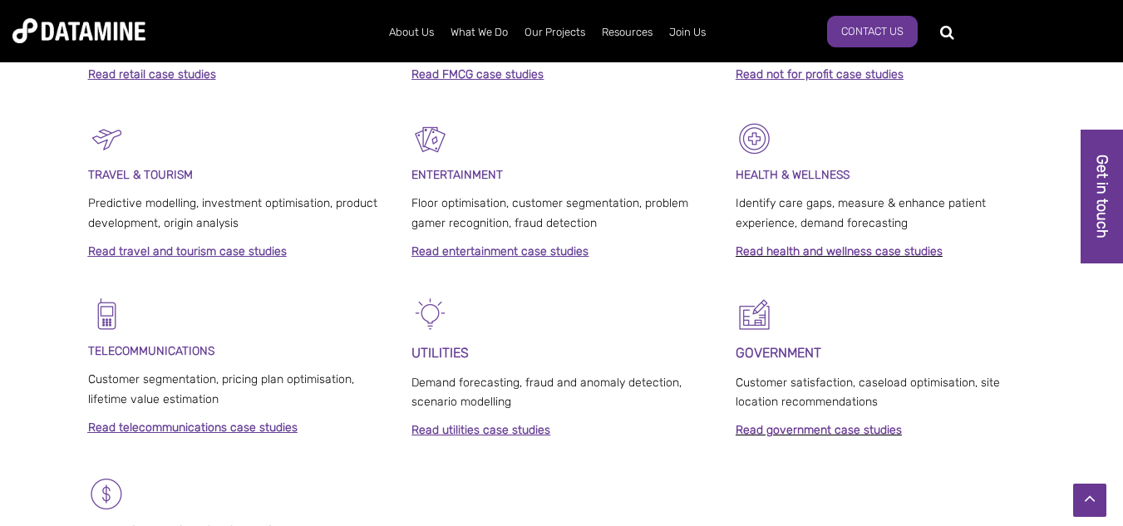
scroll to position [922, 0]
click at [785, 252] on link "Read health and wellness case studies" at bounding box center [839, 252] width 207 height 14
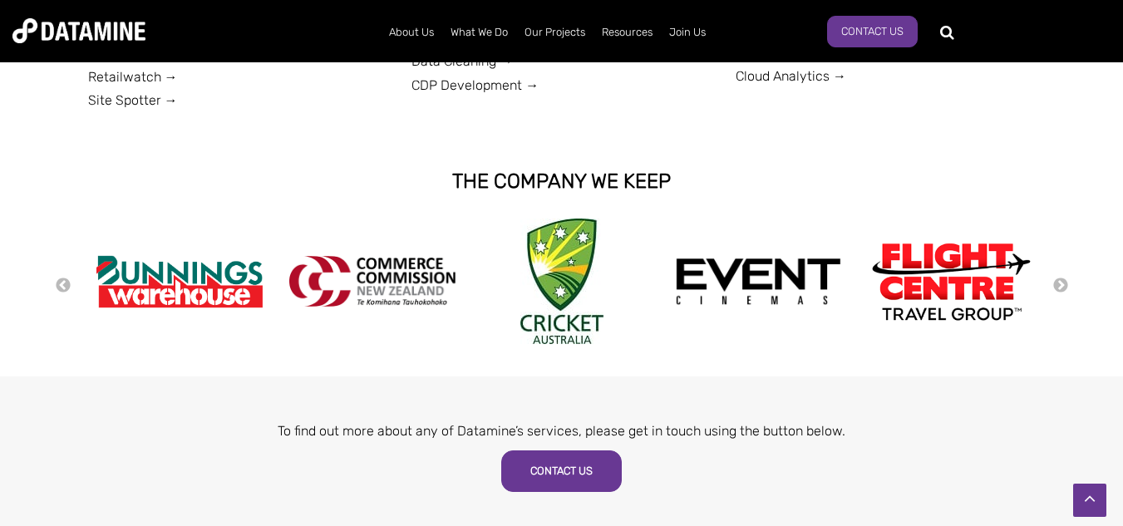
scroll to position [1142, 0]
